Goal: Information Seeking & Learning: Learn about a topic

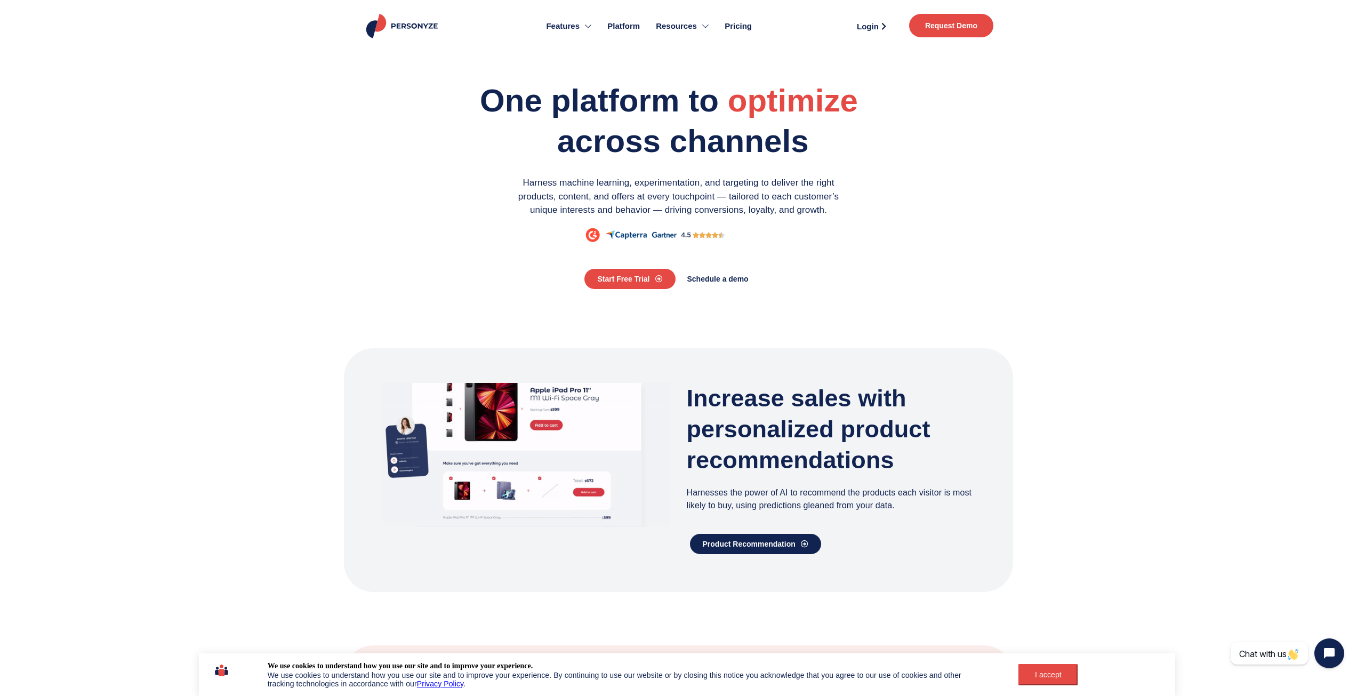
click at [743, 25] on span "Pricing" at bounding box center [737, 26] width 27 height 12
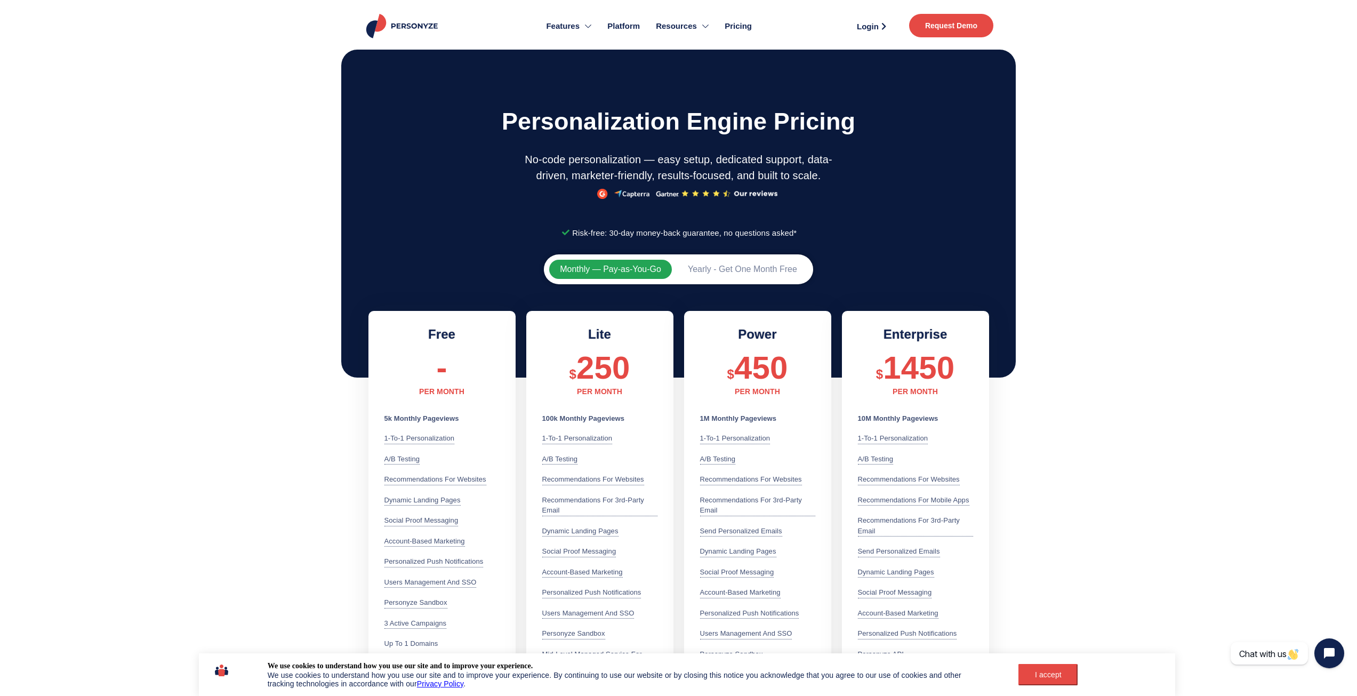
scroll to position [267, 0]
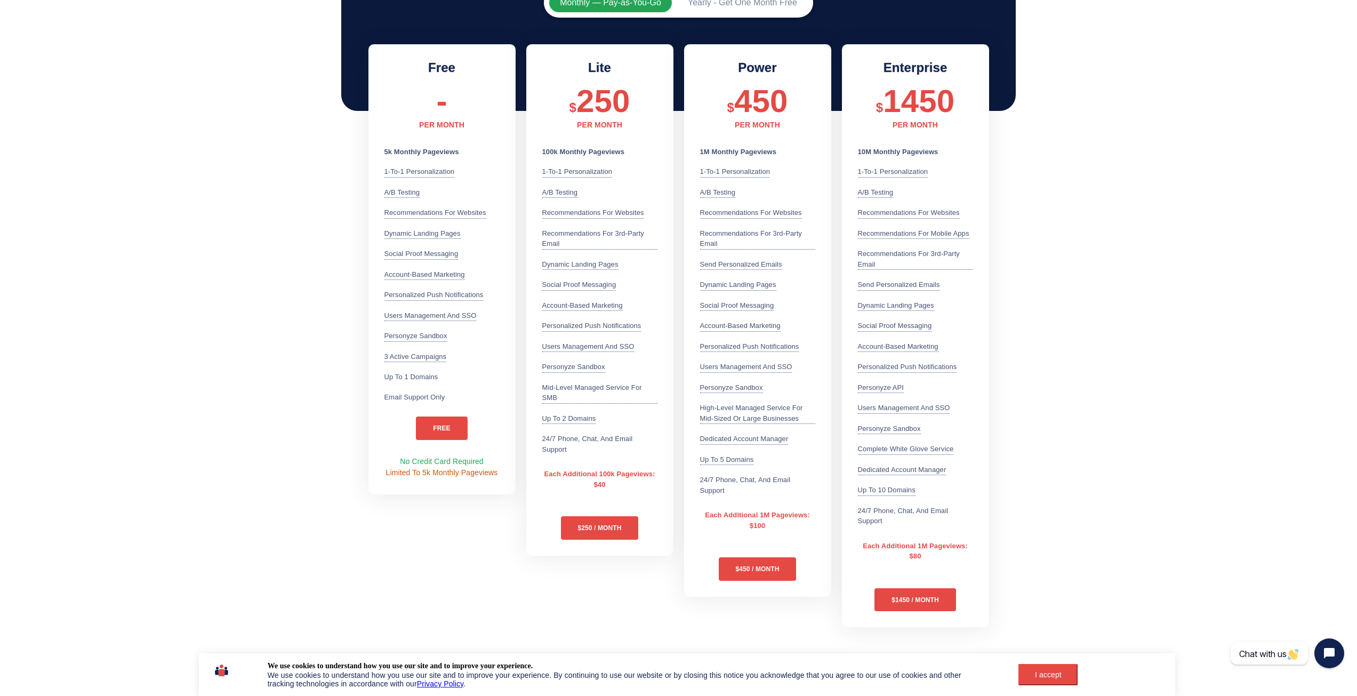
click at [171, 193] on section "Monthly — Pay-as-You-Go Yearly - Get One Month Free Free - PER MONTH 5k Monthly…" at bounding box center [678, 309] width 1357 height 655
click at [150, 187] on section "Monthly — Pay-as-You-Go Yearly - Get One Month Free Free - PER MONTH 5k Monthly…" at bounding box center [678, 309] width 1357 height 655
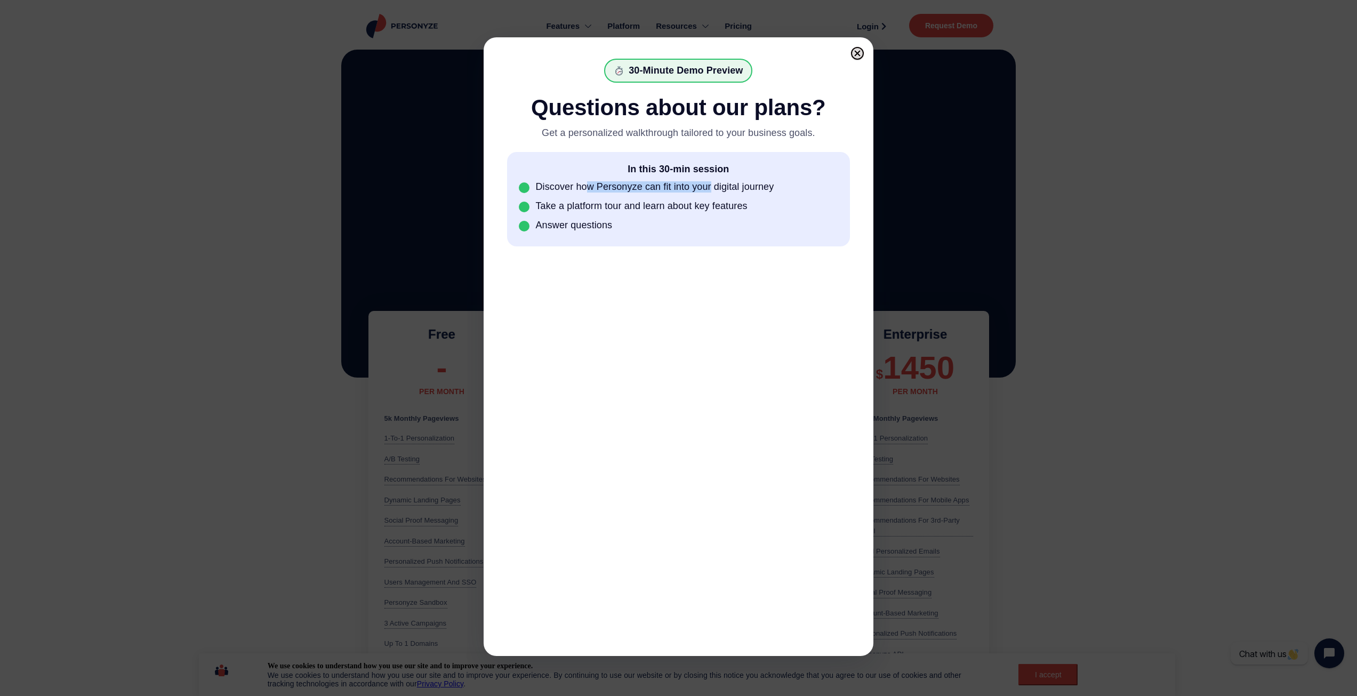
drag, startPoint x: 587, startPoint y: 190, endPoint x: 726, endPoint y: 194, distance: 139.2
click at [719, 192] on div "Discover how Personyze can fit into your digital journey" at bounding box center [655, 186] width 238 height 11
click at [750, 198] on div "In this 30-min session Discover how Personyze can fit into your digital journey…" at bounding box center [678, 199] width 343 height 94
click at [706, 212] on div "Take a platform tour and learn about key features" at bounding box center [642, 205] width 212 height 11
click at [615, 231] on div "Answer questions" at bounding box center [679, 226] width 320 height 12
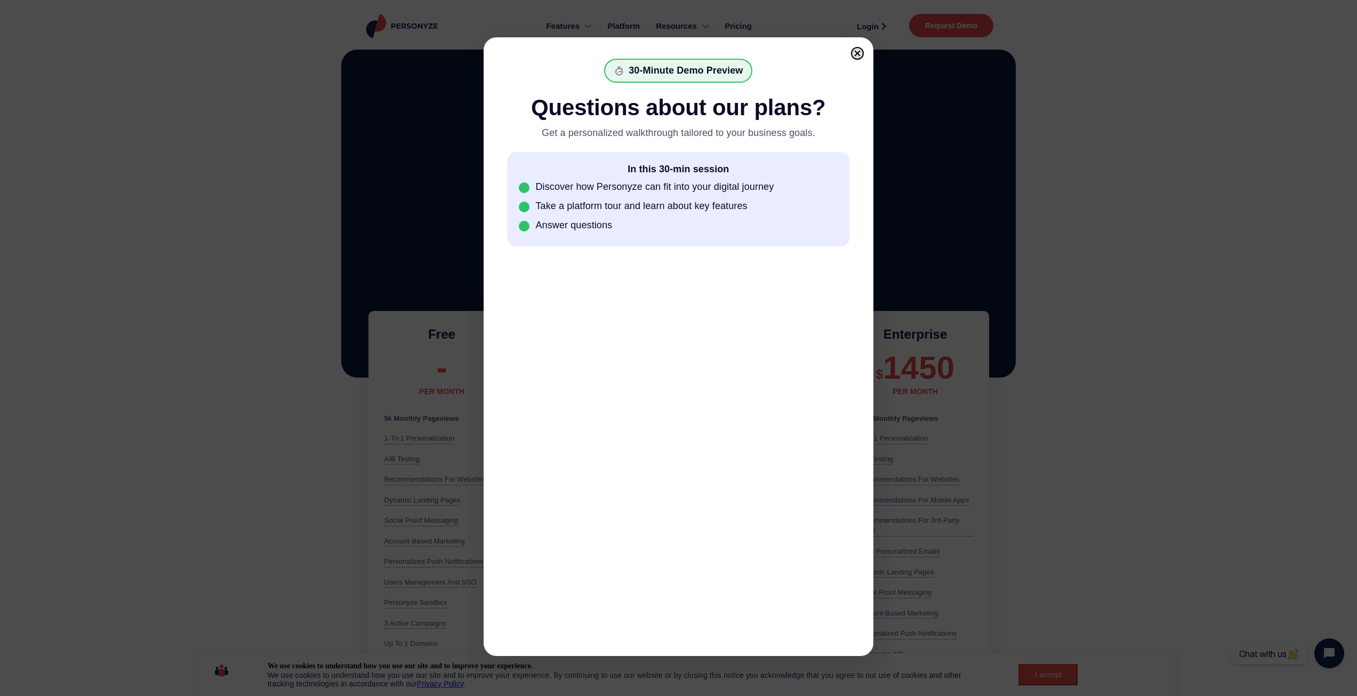
click at [794, 262] on div at bounding box center [678, 445] width 343 height 373
click at [860, 53] on div at bounding box center [857, 53] width 7 height 7
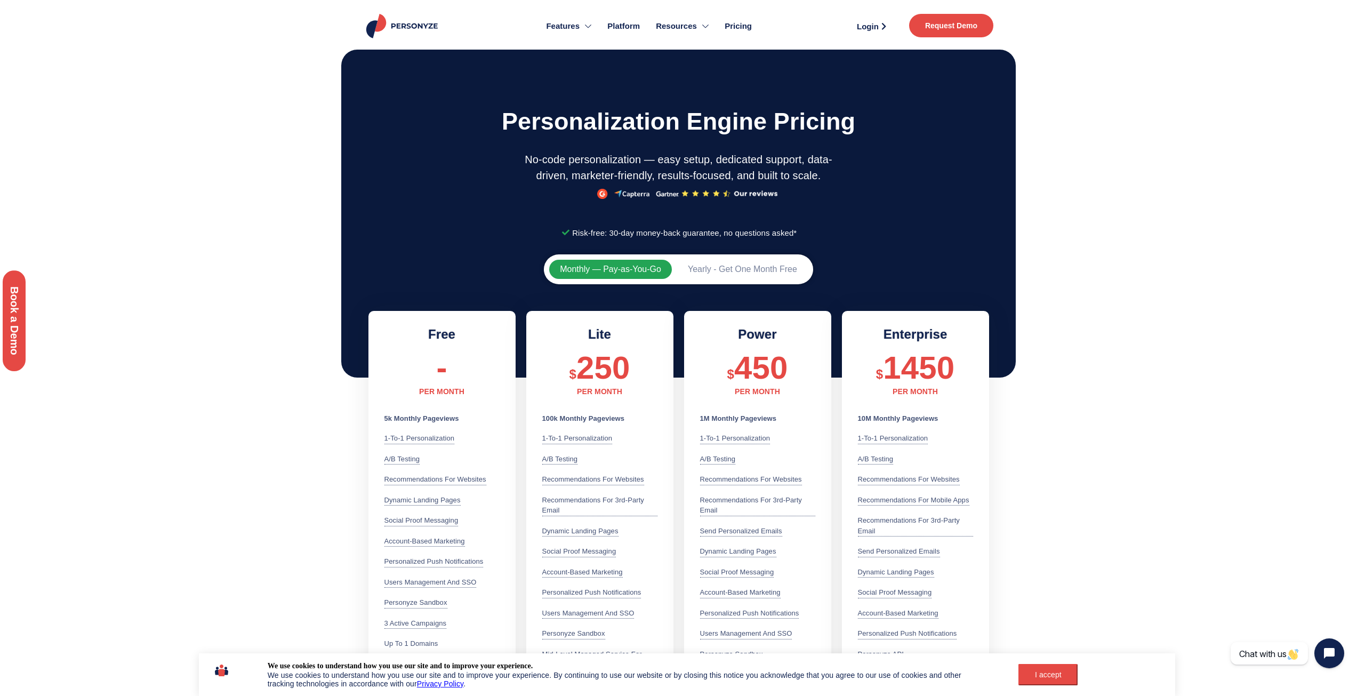
click at [190, 175] on div at bounding box center [678, 229] width 1357 height 364
click at [1166, 226] on div at bounding box center [678, 229] width 1357 height 364
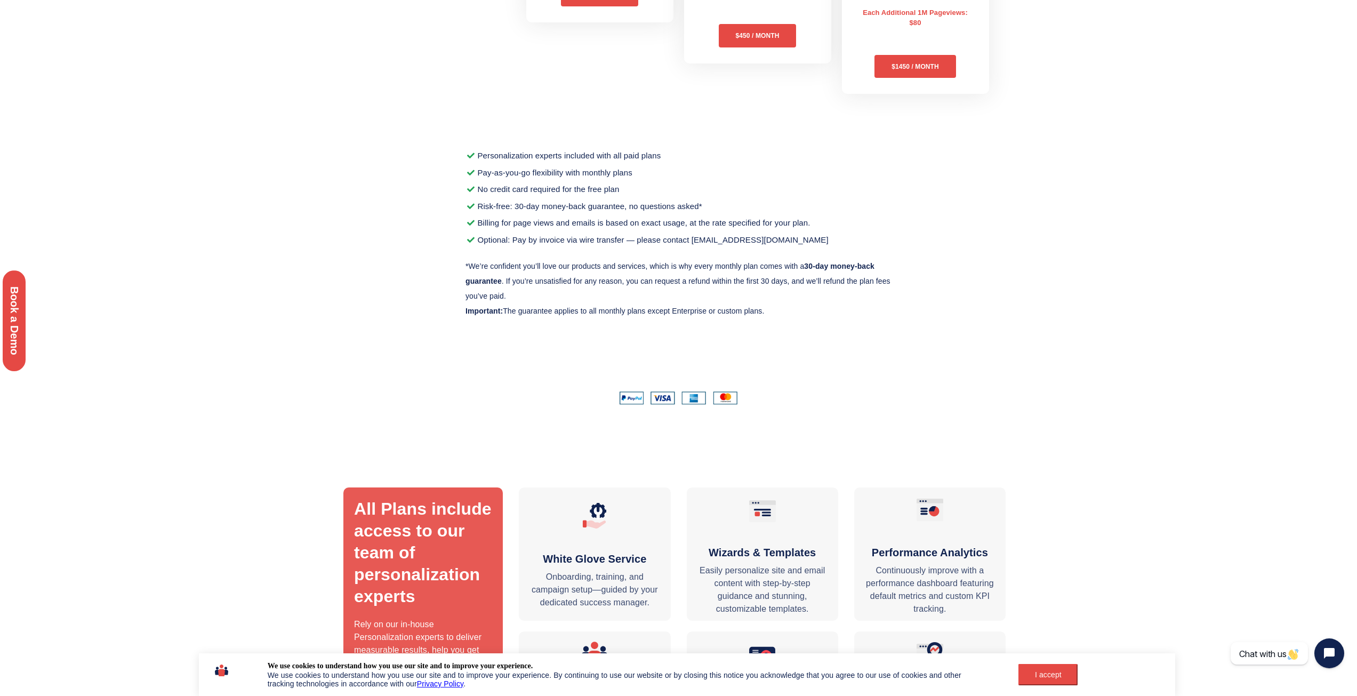
scroll to position [1066, 0]
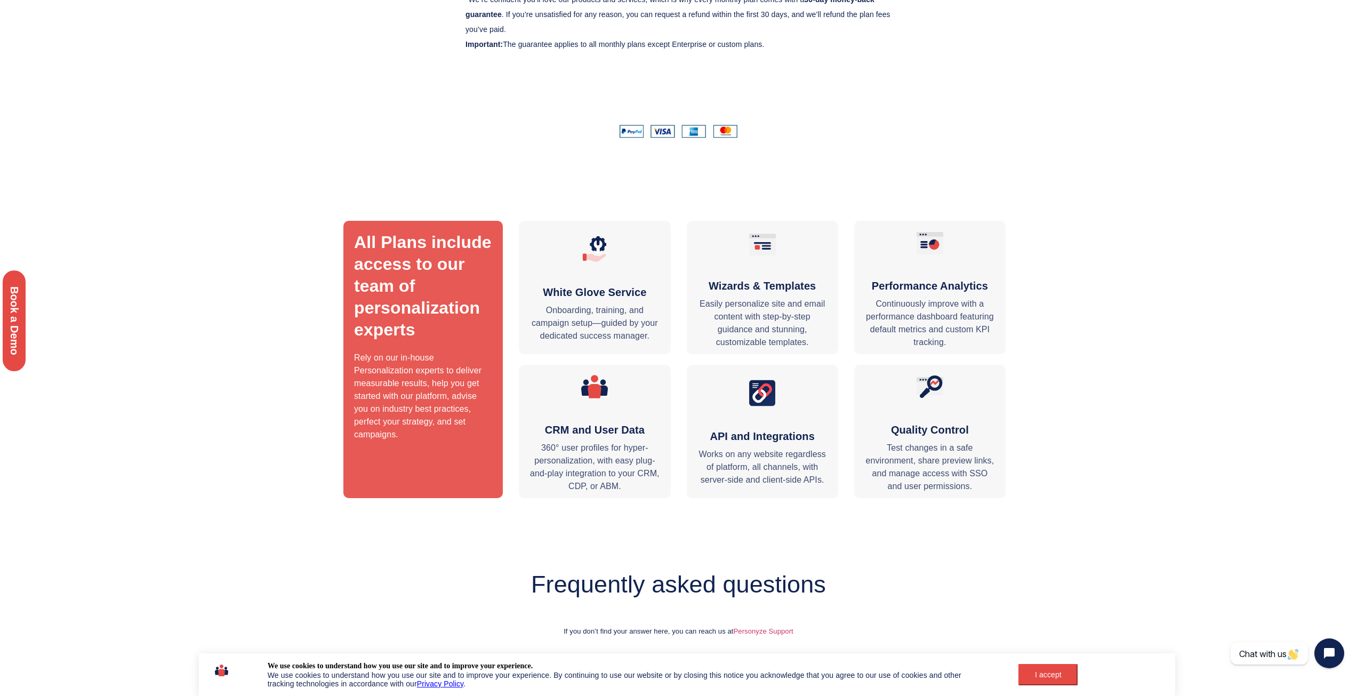
click at [312, 368] on section "All Plans include access to our team of personalization experts Rely on our in-…" at bounding box center [678, 359] width 1357 height 304
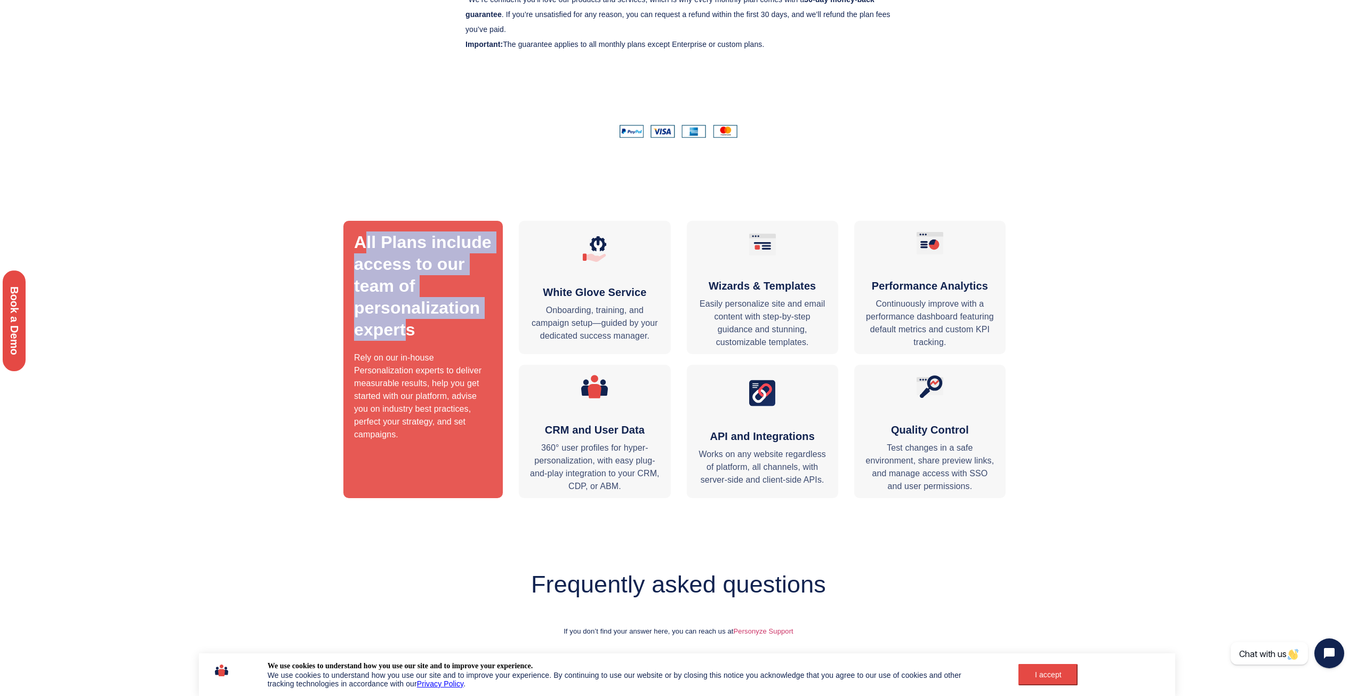
drag, startPoint x: 363, startPoint y: 243, endPoint x: 416, endPoint y: 330, distance: 102.1
click at [416, 330] on h3 "All Plans include access to our team of personalization experts" at bounding box center [423, 285] width 138 height 109
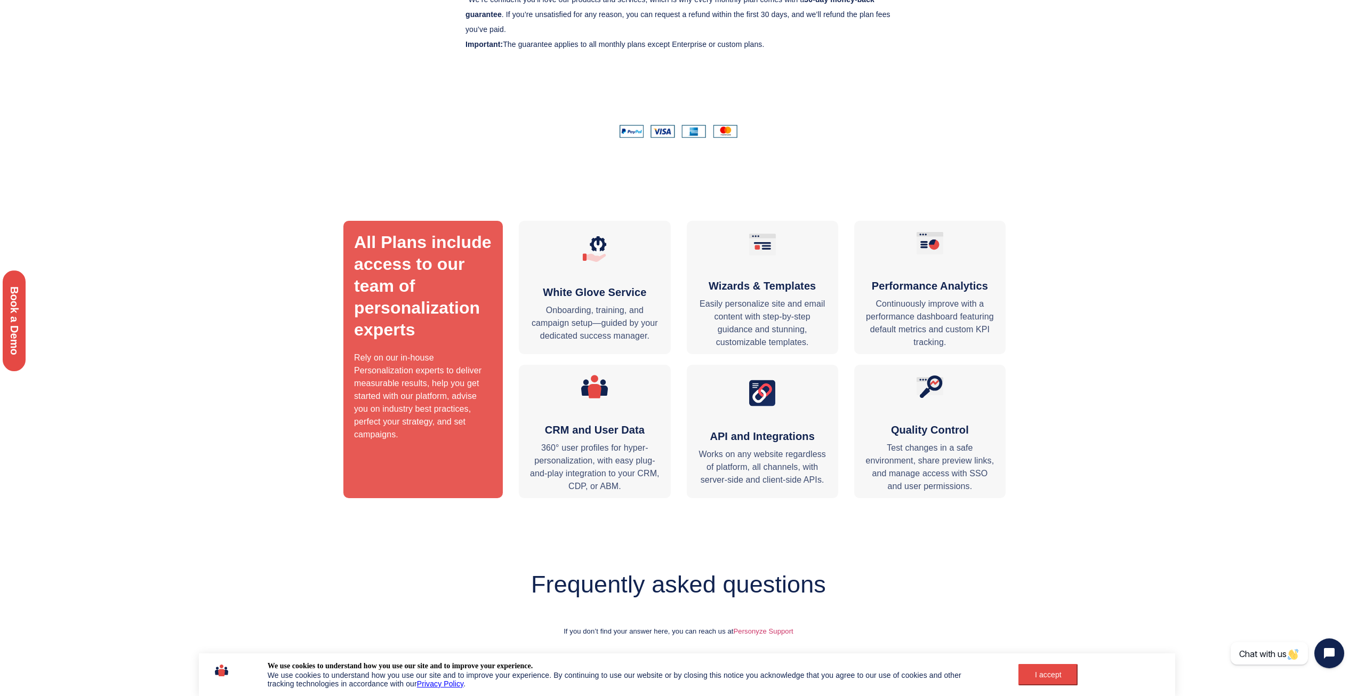
click at [458, 332] on h3 "All Plans include access to our team of personalization experts" at bounding box center [423, 285] width 138 height 109
click at [277, 326] on section "All Plans include access to our team of personalization experts Rely on our in-…" at bounding box center [678, 359] width 1357 height 304
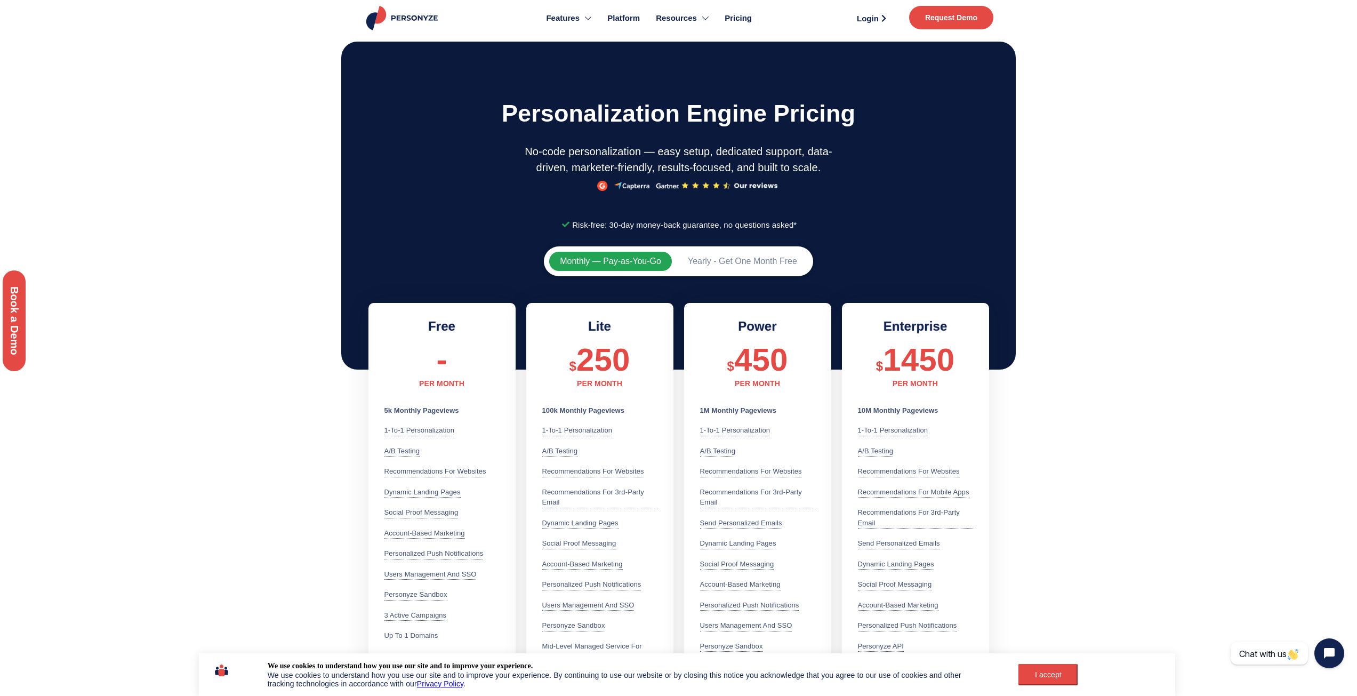
scroll to position [0, 0]
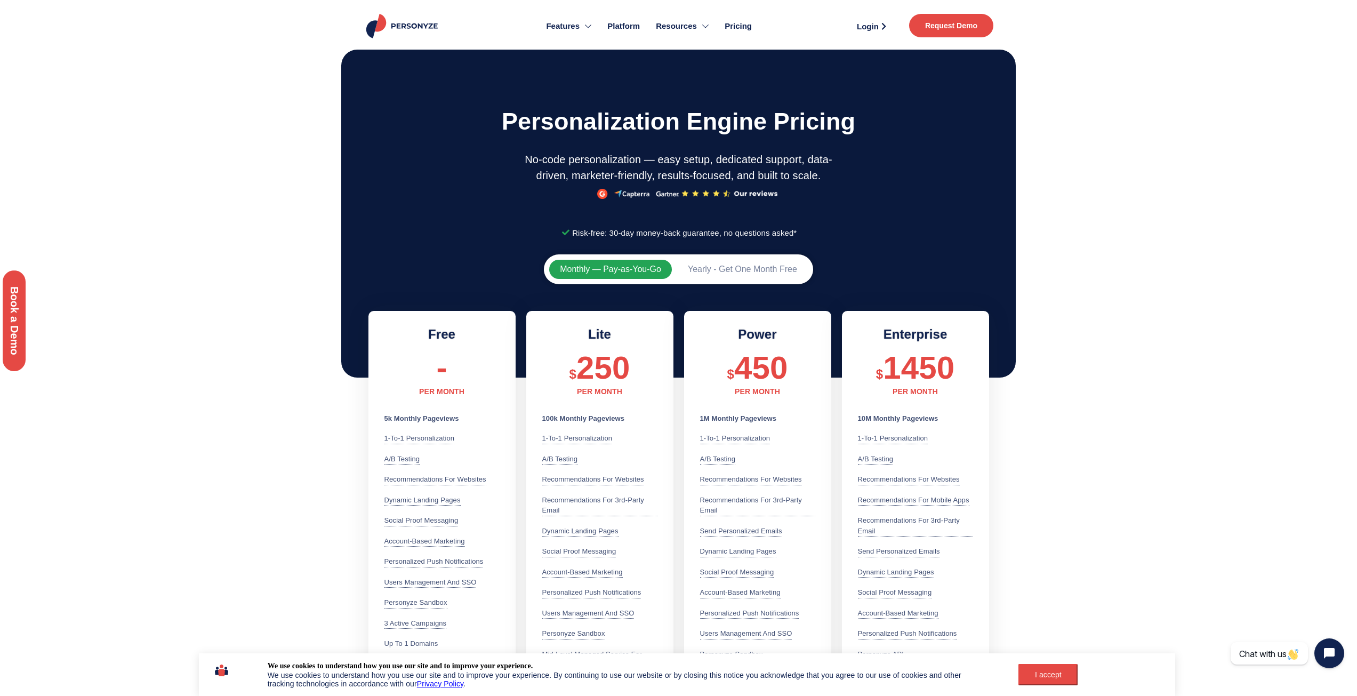
click at [1111, 178] on div at bounding box center [678, 229] width 1357 height 364
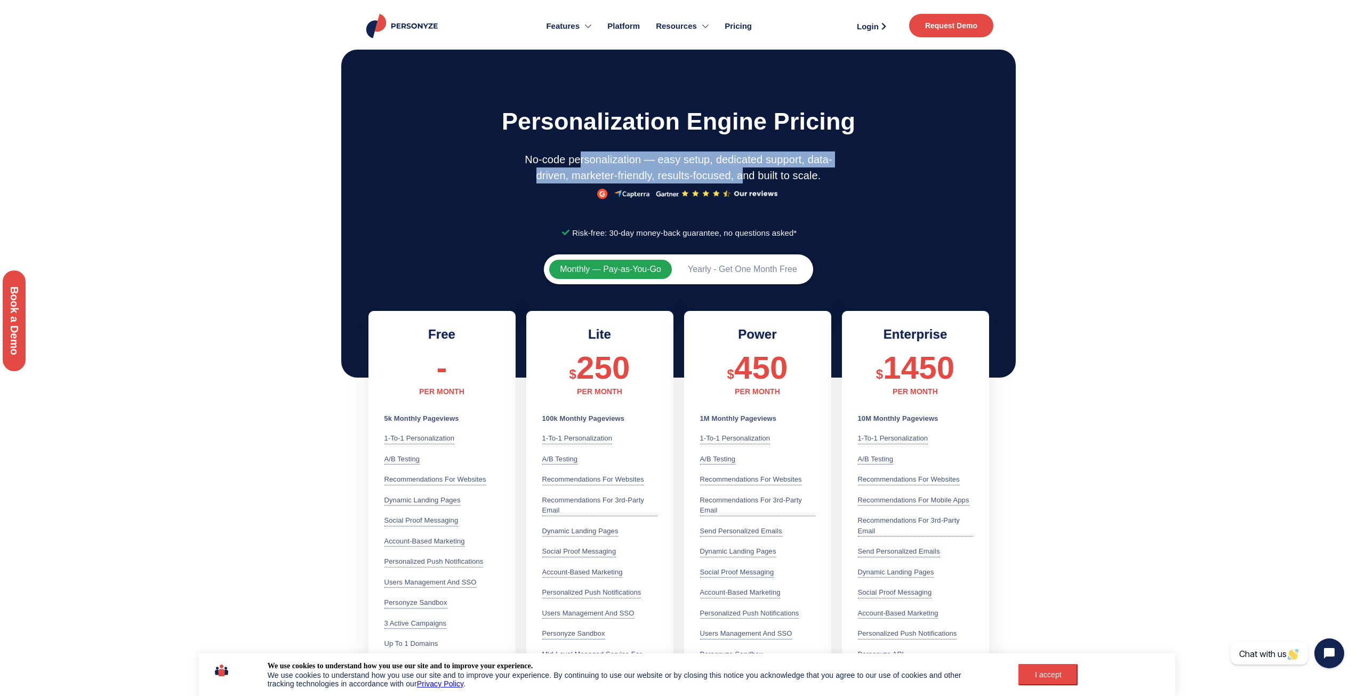
drag, startPoint x: 581, startPoint y: 158, endPoint x: 747, endPoint y: 175, distance: 166.7
click at [743, 176] on p "No-code personalization — easy setup, dedicated support, data-driven, marketer-…" at bounding box center [678, 167] width 312 height 32
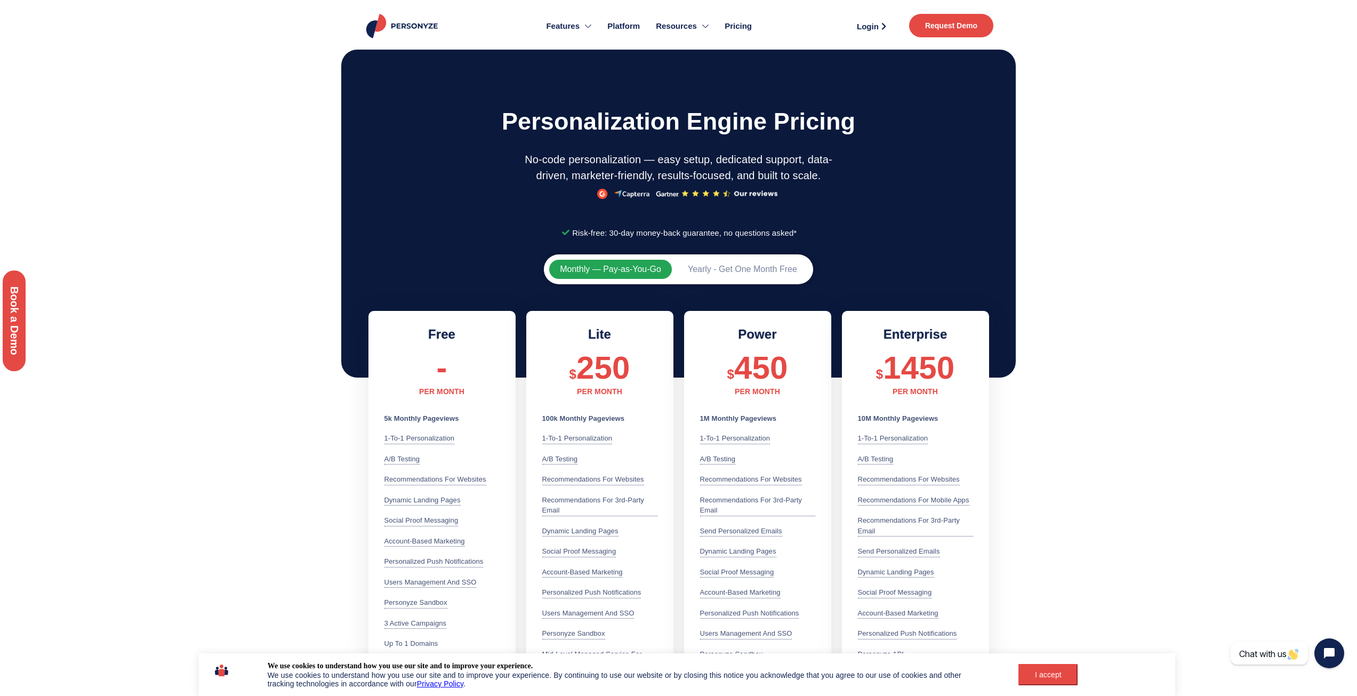
drag, startPoint x: 761, startPoint y: 174, endPoint x: 799, endPoint y: 173, distance: 37.9
click at [762, 174] on p "No-code personalization — easy setup, dedicated support, data-driven, marketer-…" at bounding box center [678, 167] width 312 height 32
click at [1136, 212] on div at bounding box center [678, 229] width 1357 height 364
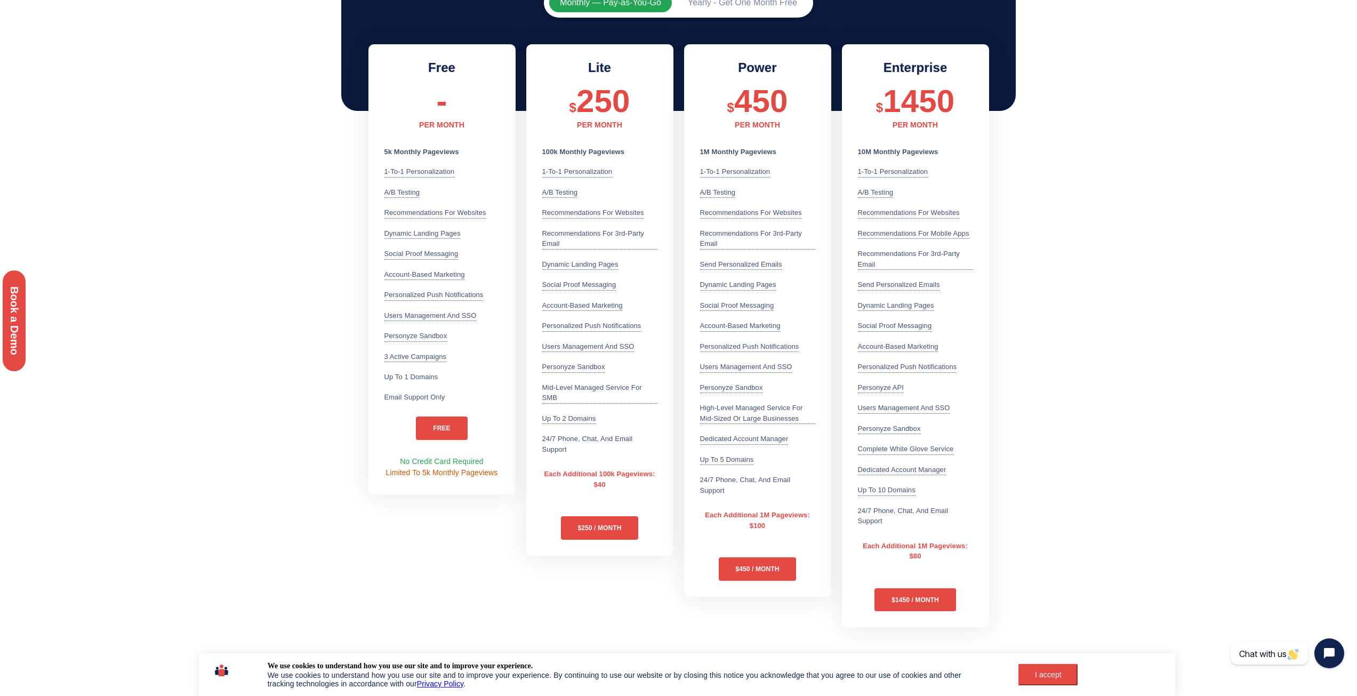
click at [1103, 208] on section "Monthly — Pay-as-You-Go Yearly - Get One Month Free Free - PER MONTH 5k Monthly…" at bounding box center [678, 309] width 1357 height 655
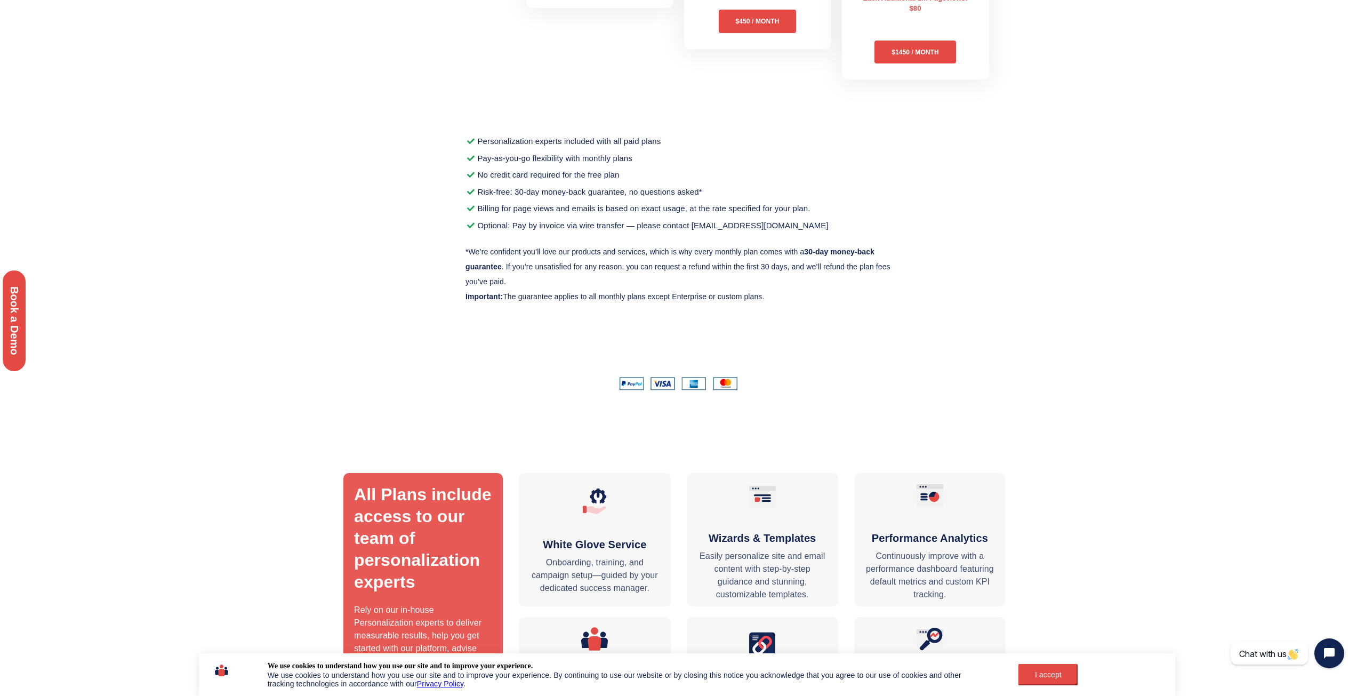
scroll to position [800, 0]
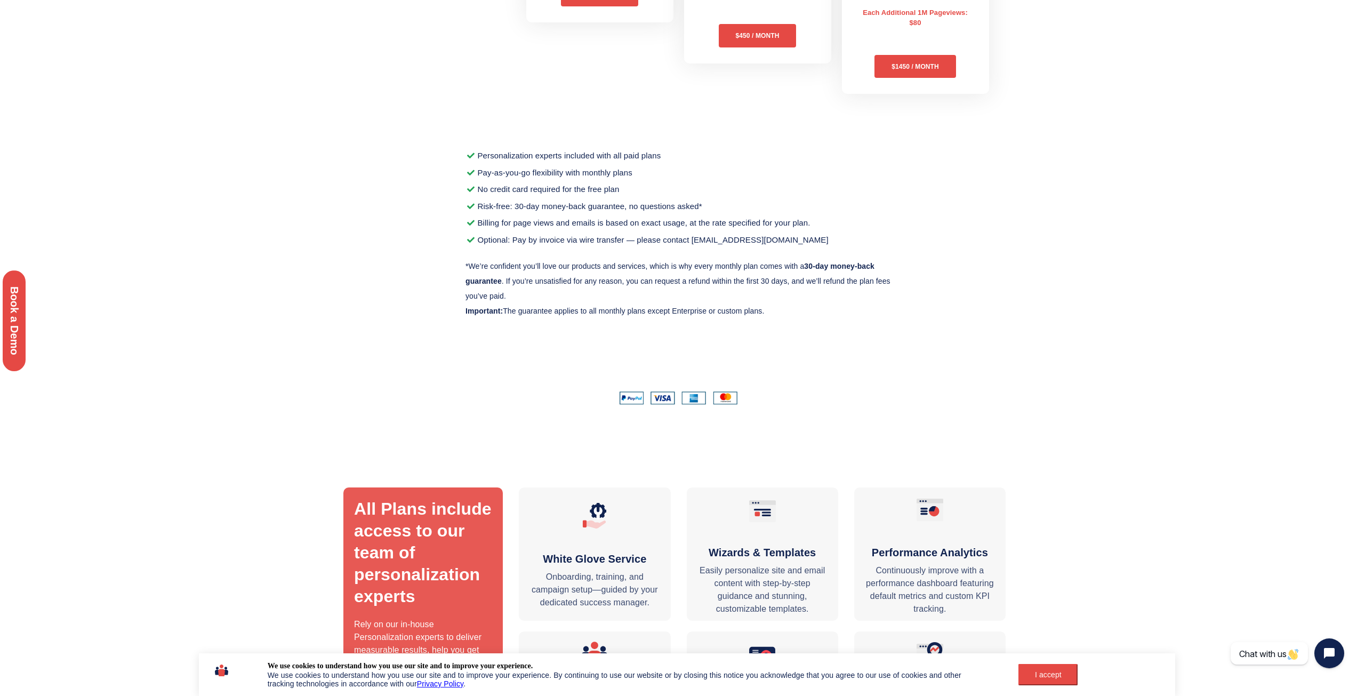
click at [1094, 197] on section "Personalization experts included with all paid plans Pay-as-you-go flexibility …" at bounding box center [678, 236] width 1357 height 189
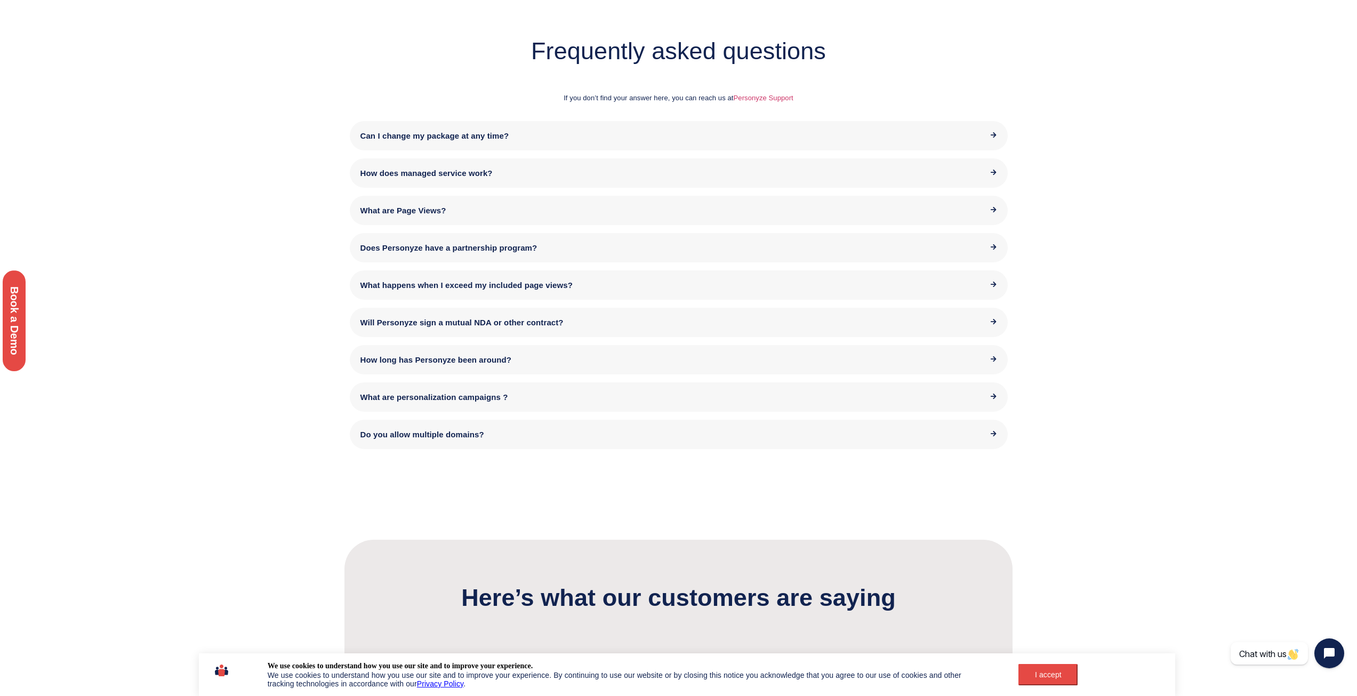
scroll to position [2364, 0]
